Goal: Transaction & Acquisition: Purchase product/service

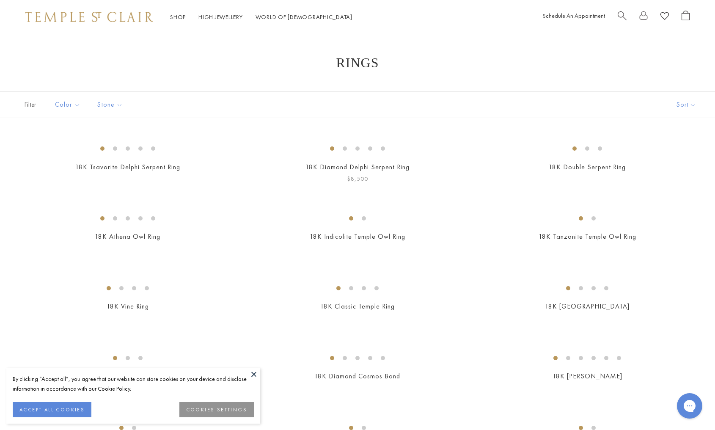
click at [0, 0] on img at bounding box center [0, 0] width 0 height 0
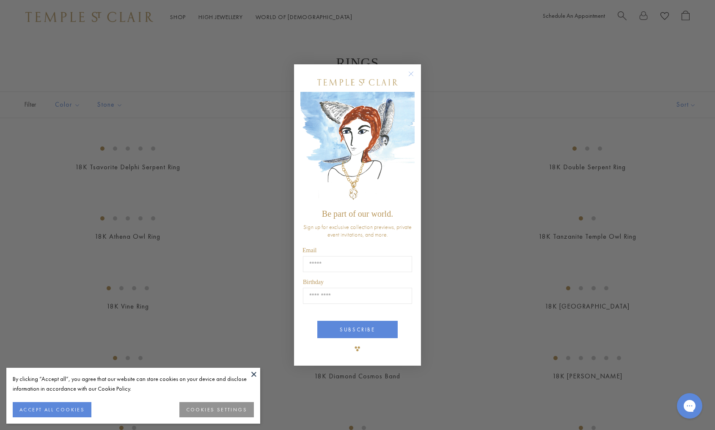
click at [411, 71] on circle "Close dialog" at bounding box center [411, 74] width 10 height 10
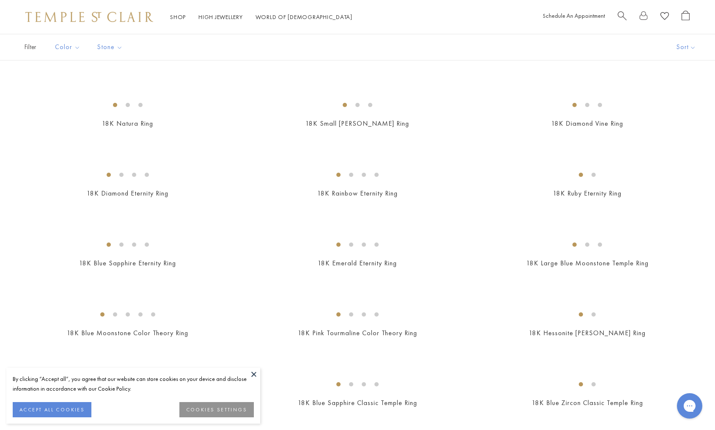
scroll to position [674, 0]
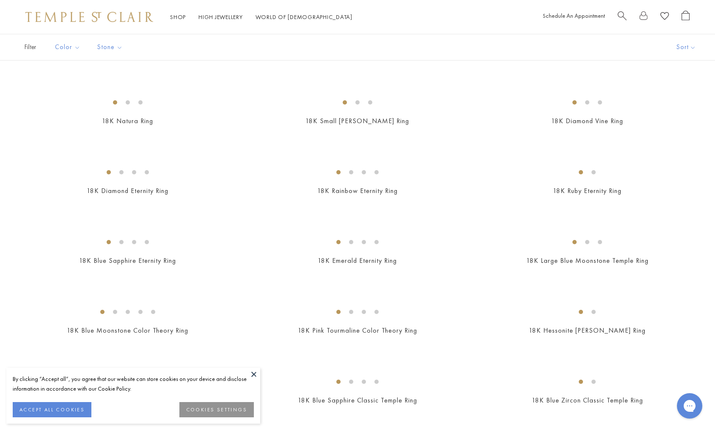
click at [0, 0] on img at bounding box center [0, 0] width 0 height 0
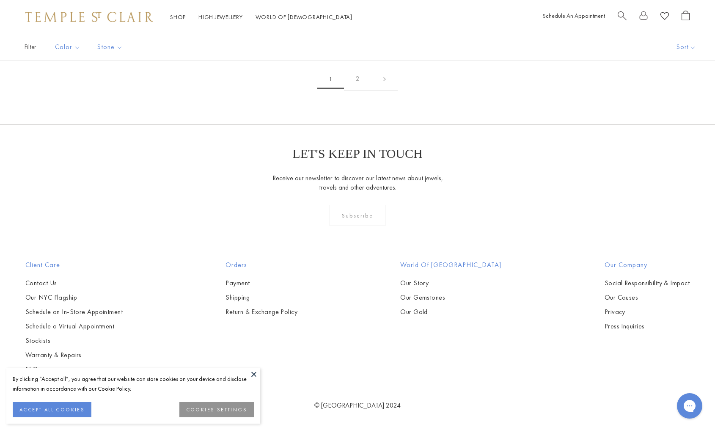
scroll to position [2521, 0]
click at [0, 0] on img at bounding box center [0, 0] width 0 height 0
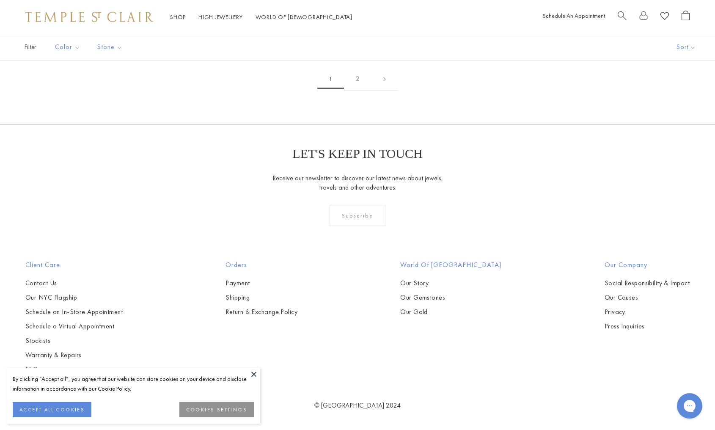
click at [0, 0] on img at bounding box center [0, 0] width 0 height 0
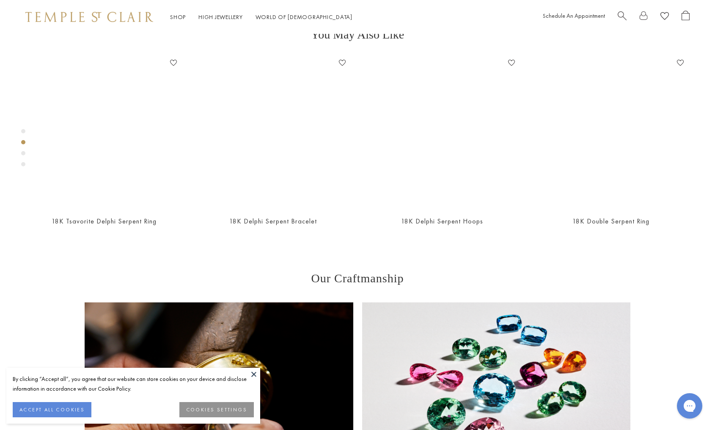
scroll to position [376, 0]
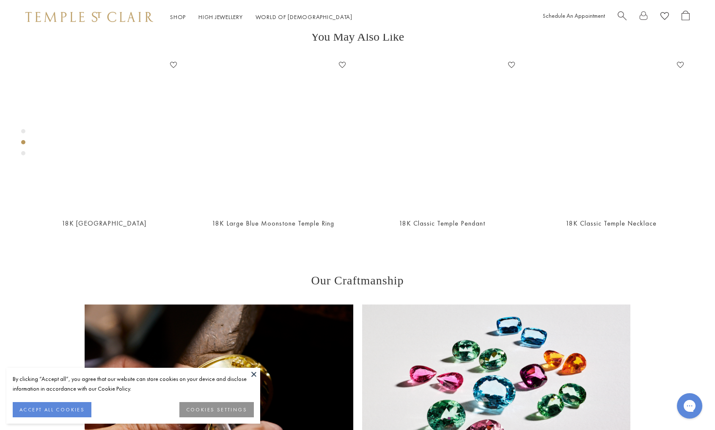
scroll to position [466, 0]
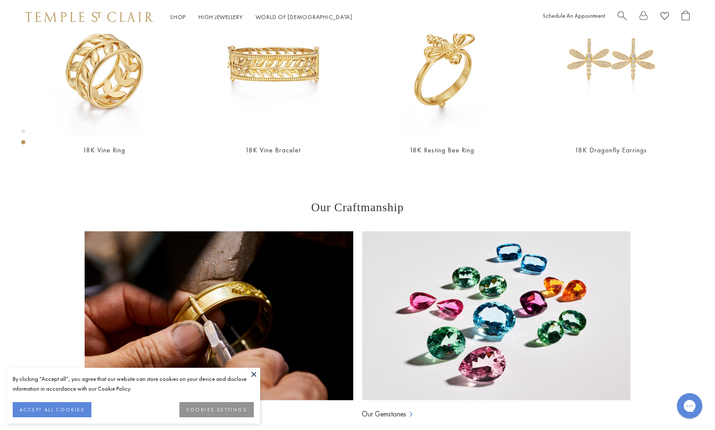
scroll to position [449, 0]
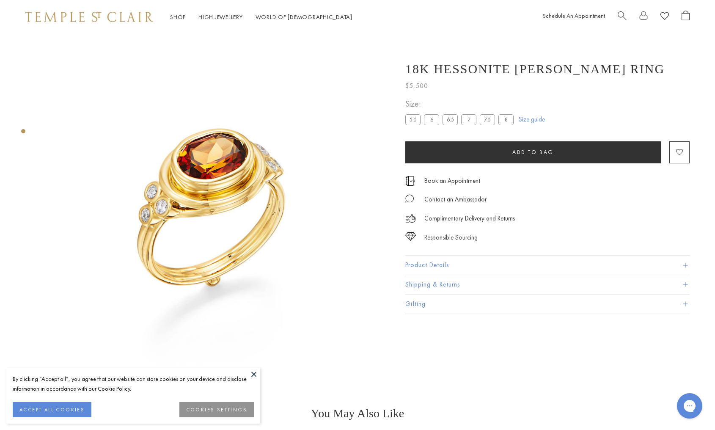
scroll to position [34, 0]
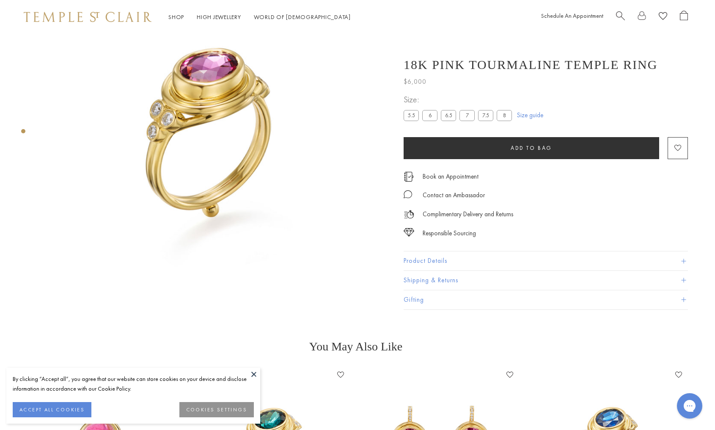
scroll to position [68, 2]
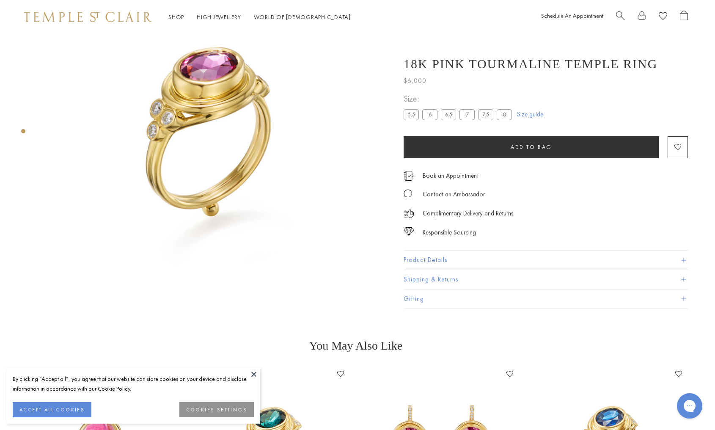
click at [219, 134] on img at bounding box center [212, 137] width 343 height 343
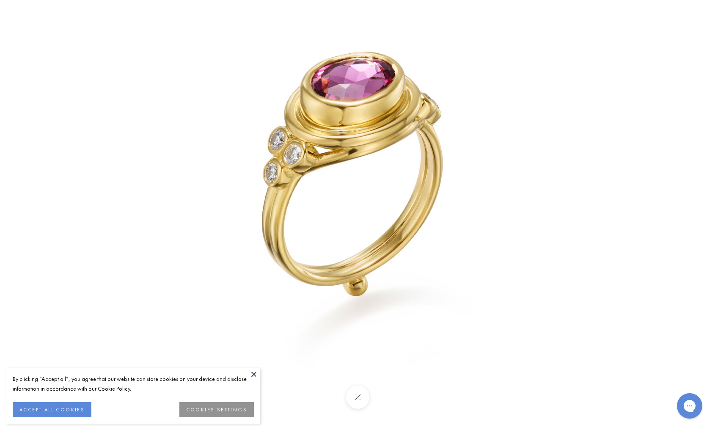
click at [355, 398] on button at bounding box center [357, 396] width 23 height 23
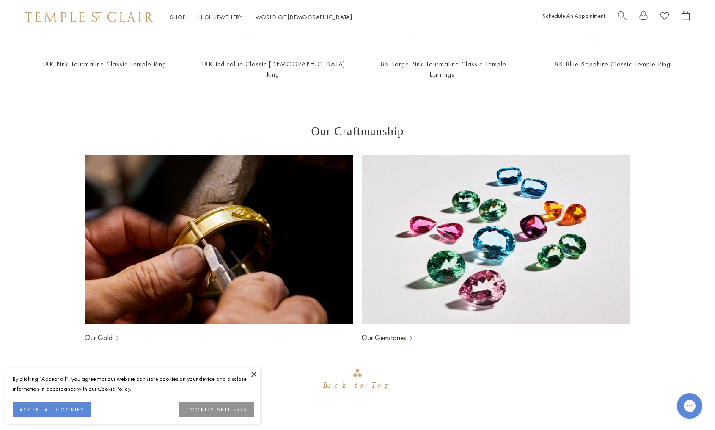
scroll to position [540, 0]
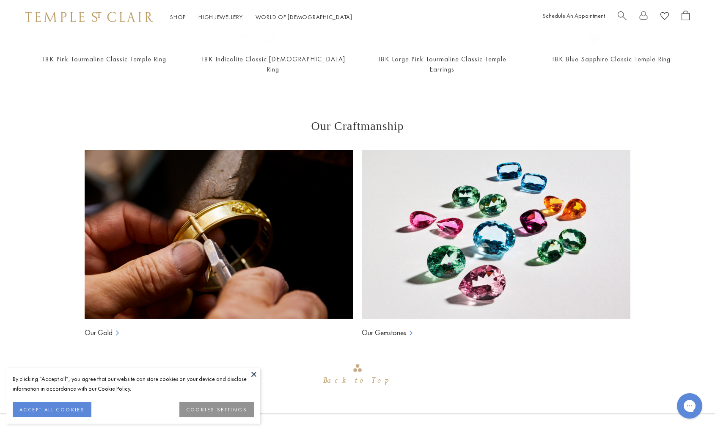
click at [418, 250] on img at bounding box center [496, 234] width 269 height 169
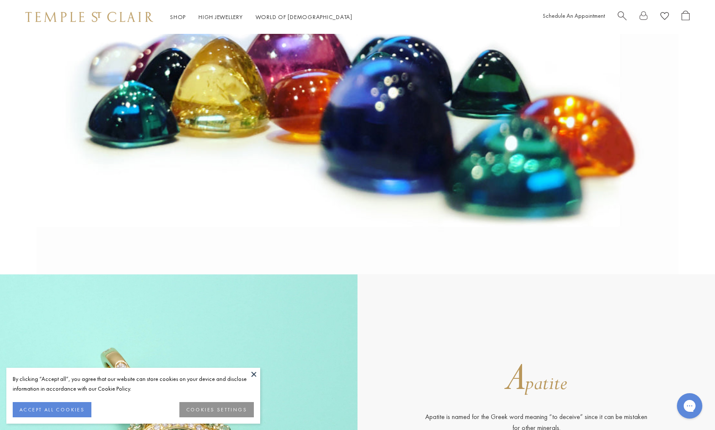
scroll to position [138, 0]
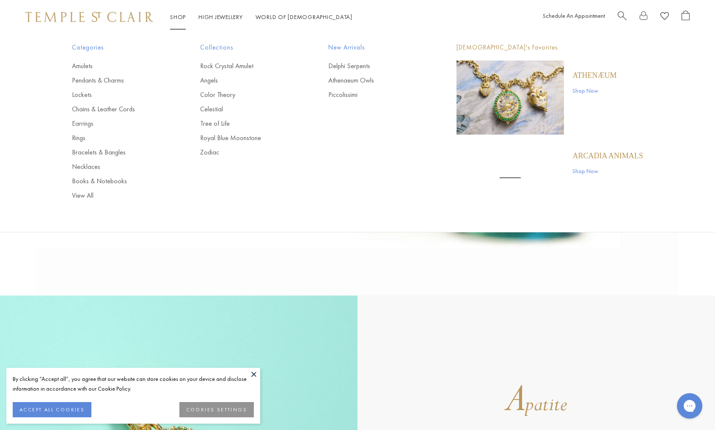
click at [176, 14] on link "Shop Shop" at bounding box center [178, 17] width 16 height 8
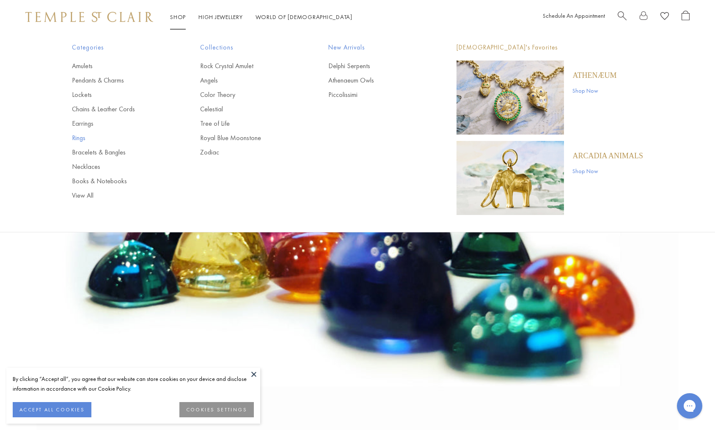
click at [80, 136] on link "Rings" at bounding box center [119, 137] width 94 height 9
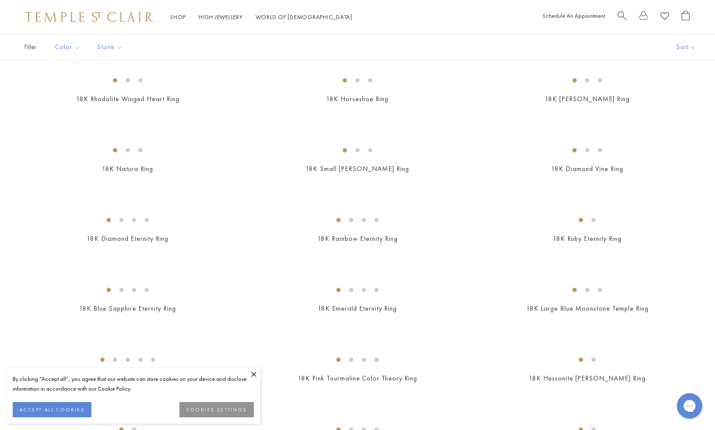
scroll to position [627, 0]
click at [0, 0] on img at bounding box center [0, 0] width 0 height 0
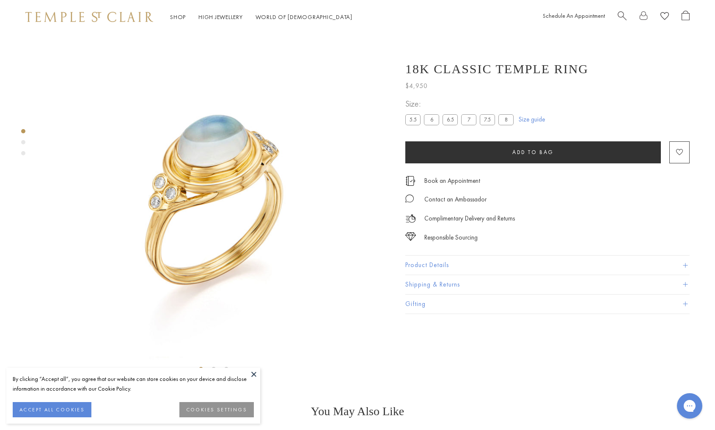
click at [620, 14] on span "Search" at bounding box center [621, 15] width 9 height 9
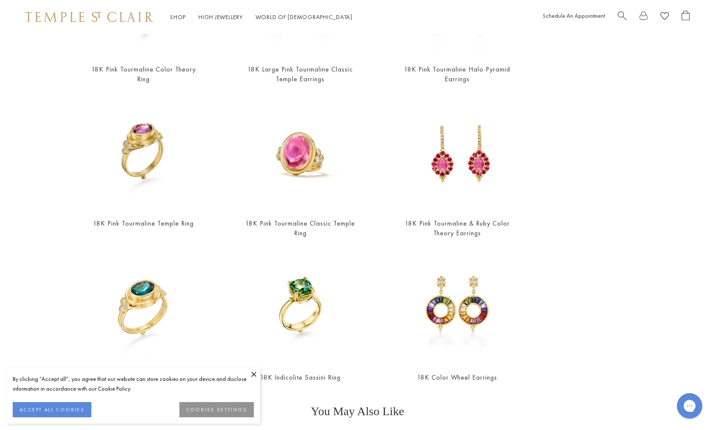
scroll to position [197, 0]
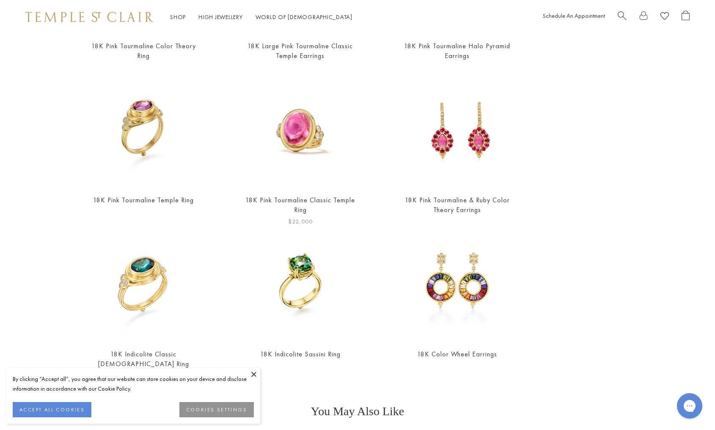
type input "**********"
click at [301, 135] on img at bounding box center [300, 129] width 115 height 115
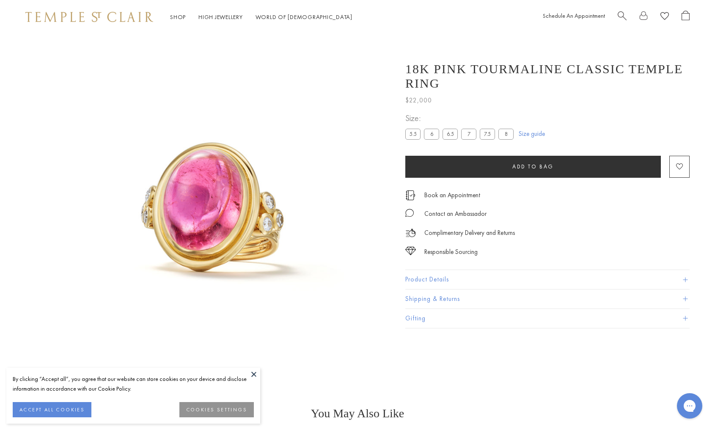
scroll to position [34, 0]
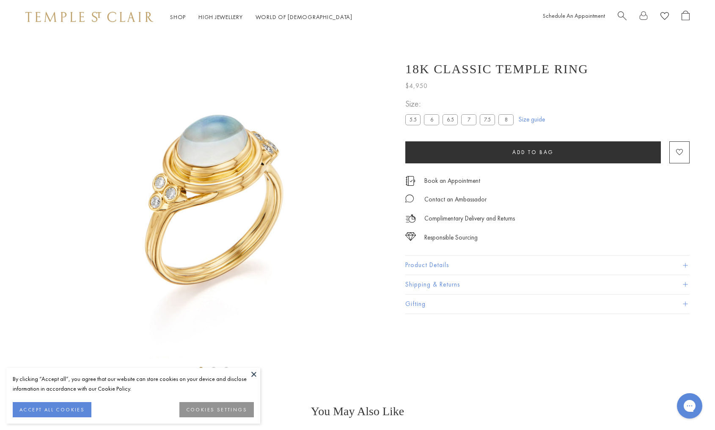
scroll to position [34, 0]
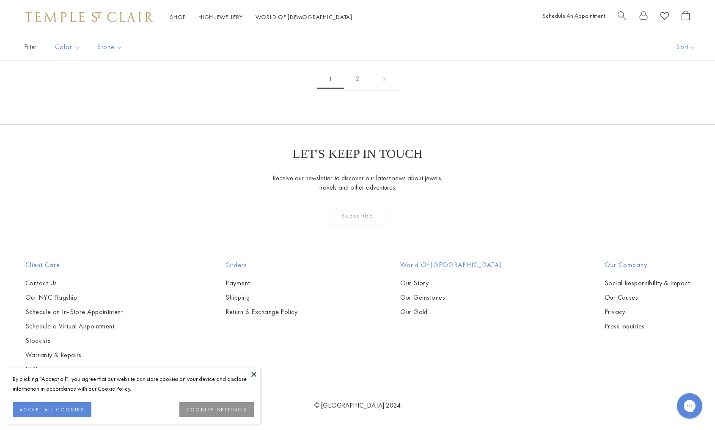
scroll to position [1692, 0]
click at [0, 0] on img at bounding box center [0, 0] width 0 height 0
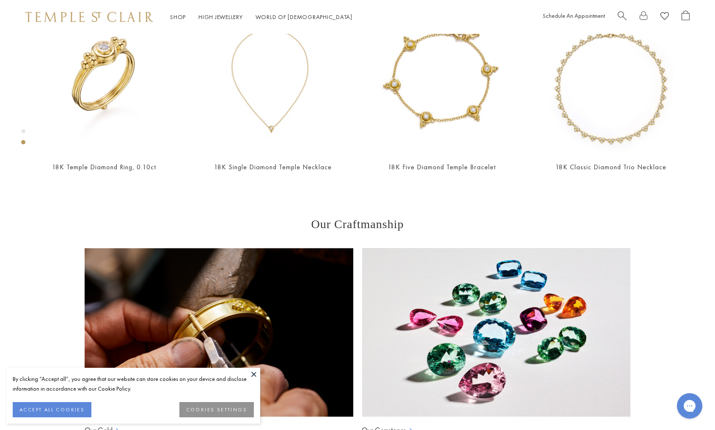
scroll to position [436, 0]
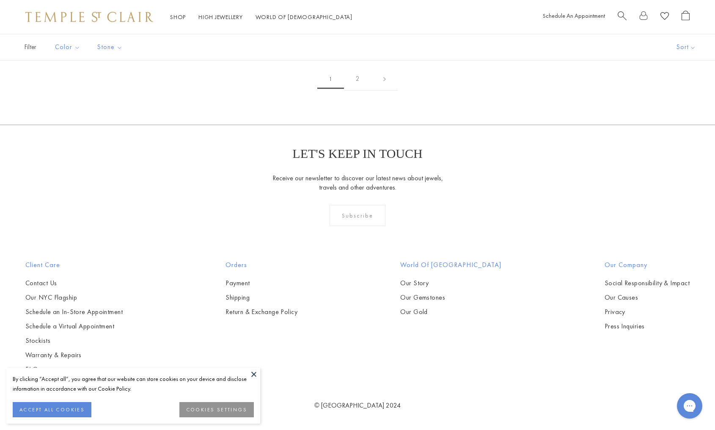
scroll to position [3546, 0]
click at [0, 0] on img at bounding box center [0, 0] width 0 height 0
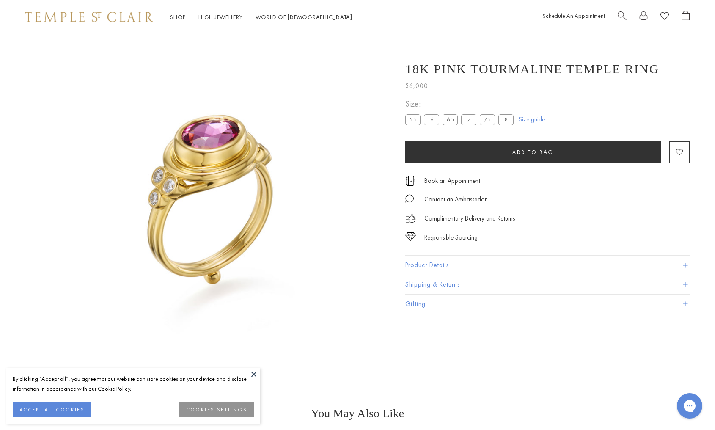
scroll to position [34, 0]
